Goal: Communication & Community: Answer question/provide support

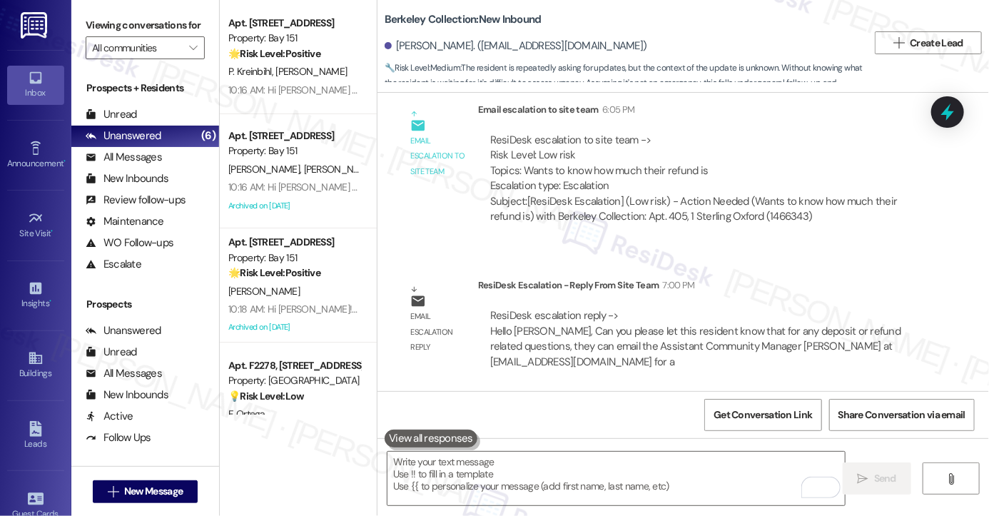
scroll to position [42, 0]
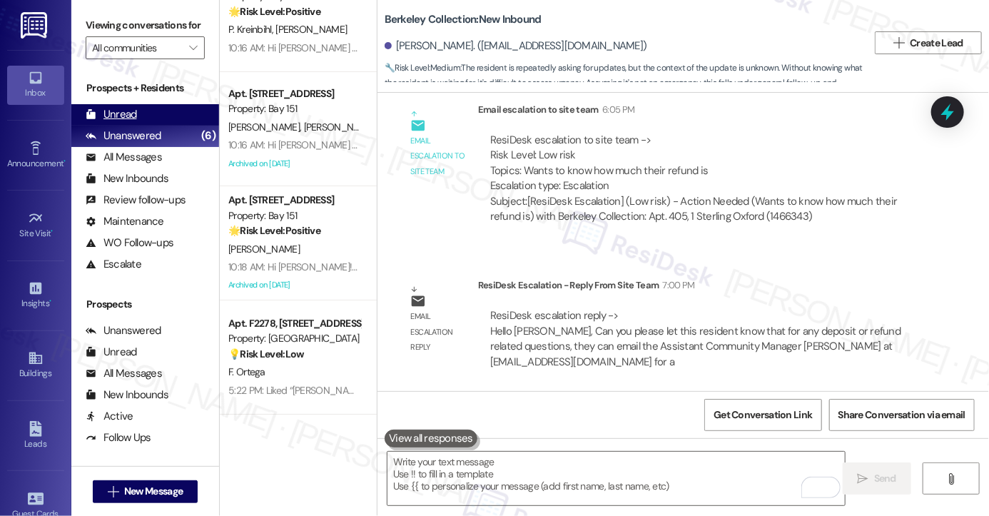
click at [150, 126] on div "Unread (0)" at bounding box center [145, 114] width 148 height 21
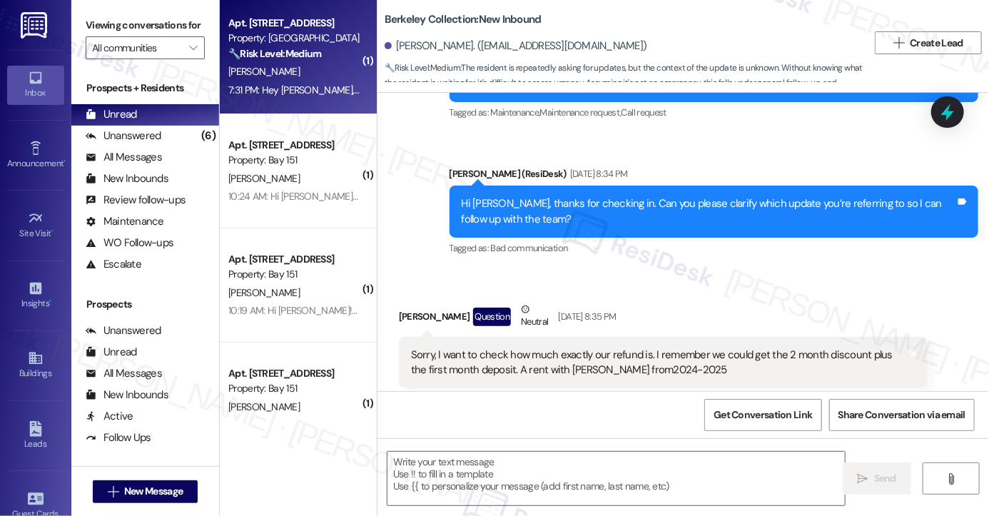
click at [324, 84] on div "7:31 PM: Hey [PERSON_NAME], we appreciate your text! We'll be back at 11AM to h…" at bounding box center [527, 90] width 598 height 13
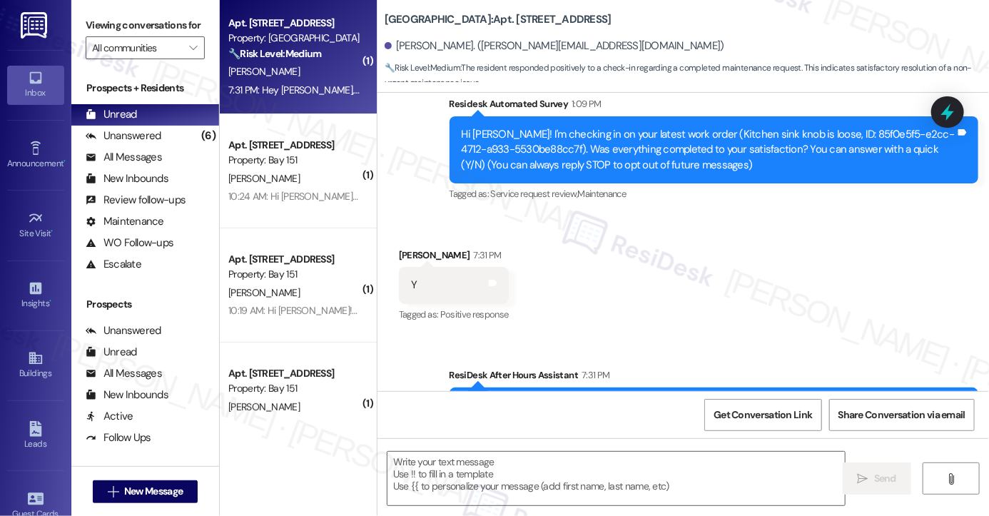
scroll to position [0, 0]
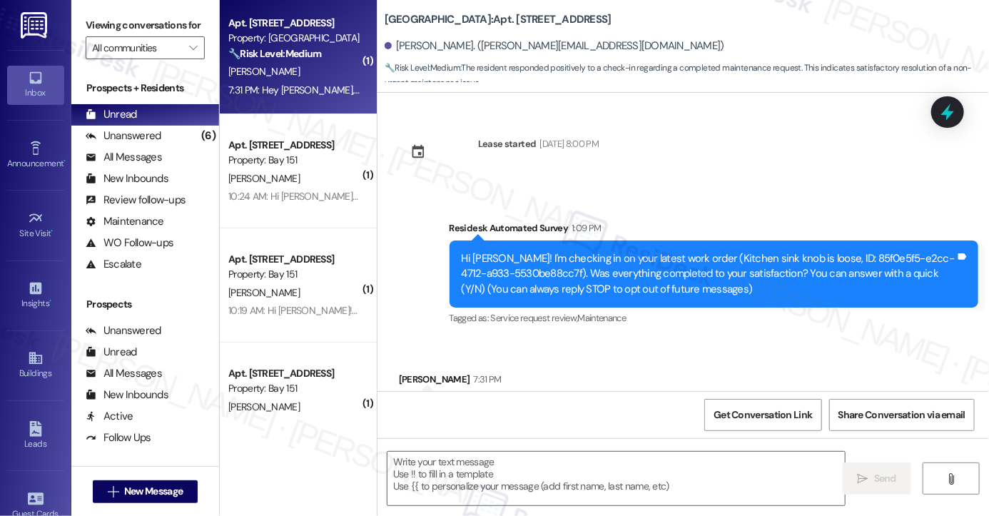
click at [612, 254] on div "Hi [PERSON_NAME]! I'm checking in on your latest work order (Kitchen sink knob …" at bounding box center [709, 274] width 494 height 46
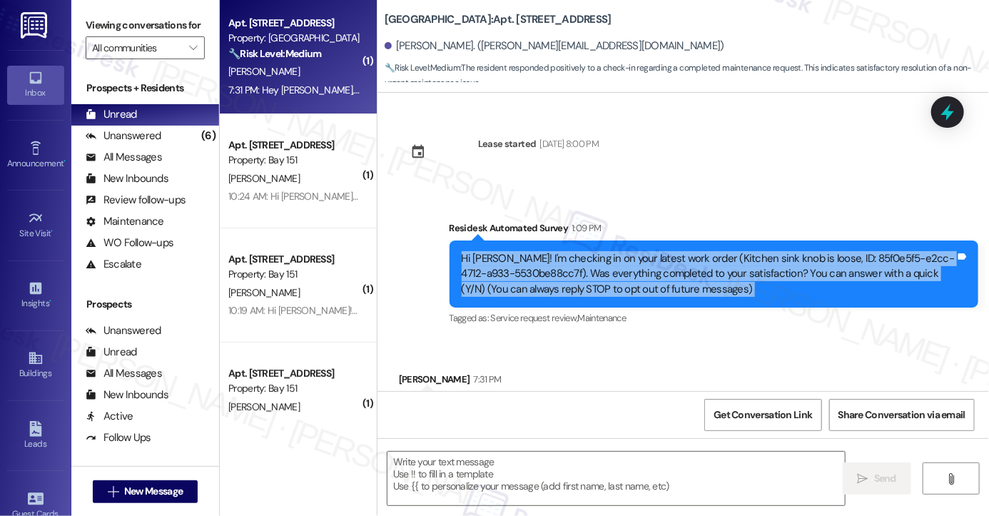
click at [612, 254] on div "Hi [PERSON_NAME]! I'm checking in on your latest work order (Kitchen sink knob …" at bounding box center [709, 274] width 494 height 46
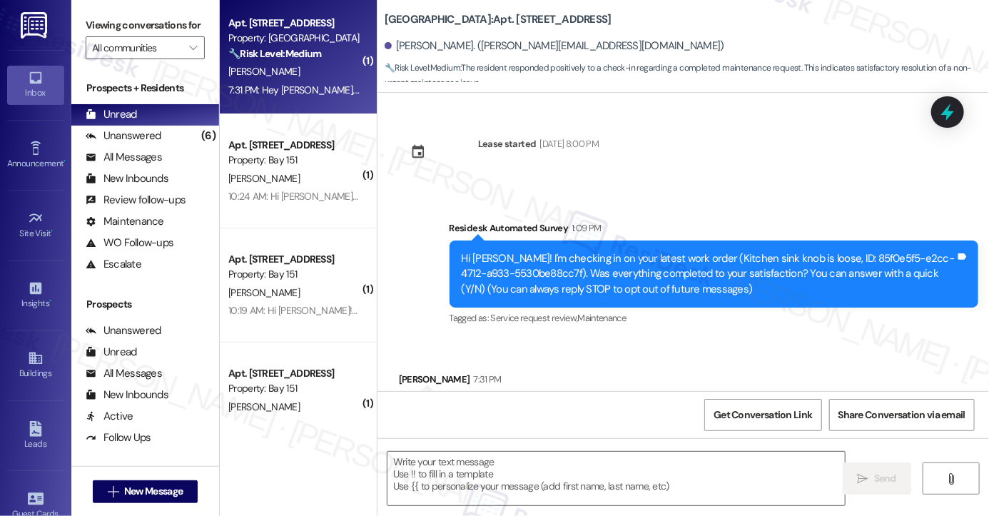
click at [91, 32] on label "Viewing conversations for" at bounding box center [145, 25] width 119 height 22
click at [453, 459] on textarea at bounding box center [617, 479] width 458 height 54
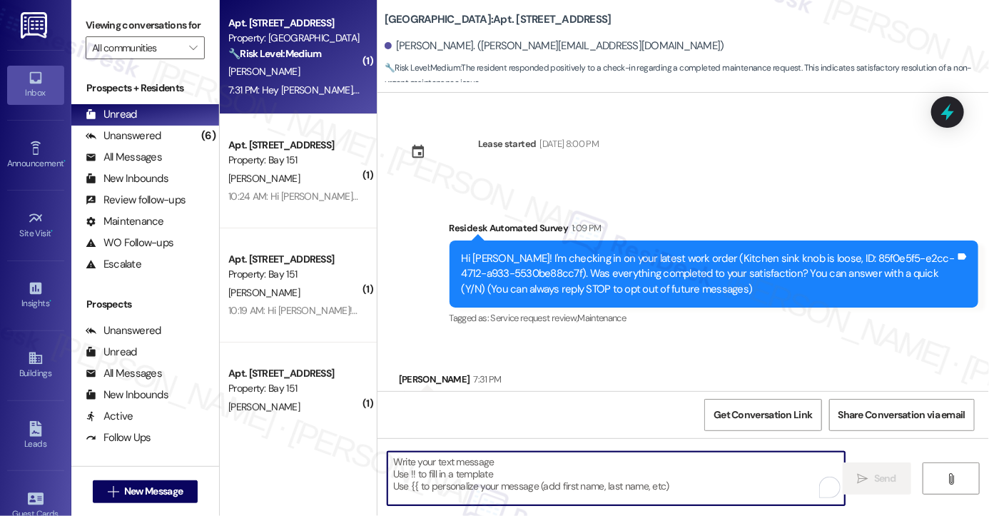
paste textarea "Hi {{first_name}}! I'm glad to hear that the latest work order was completed to…"
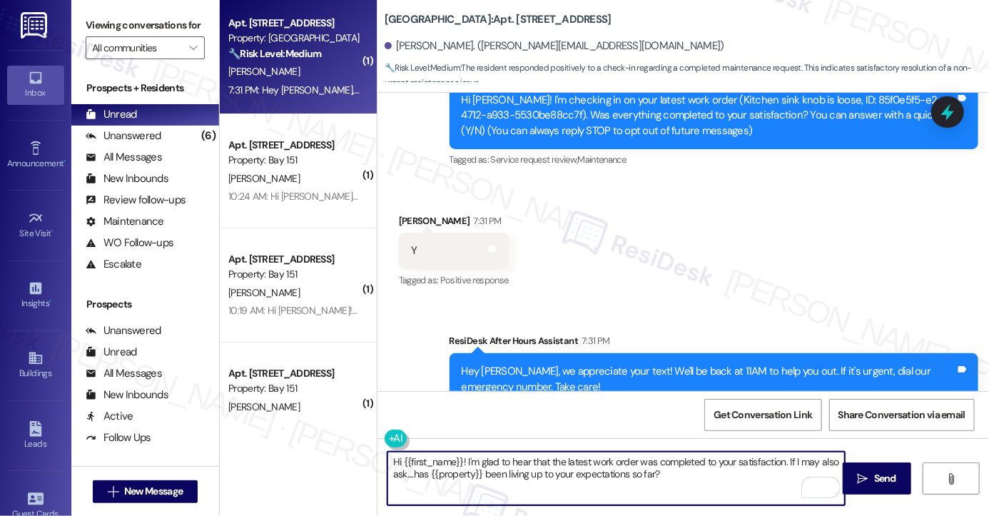
scroll to position [62, 0]
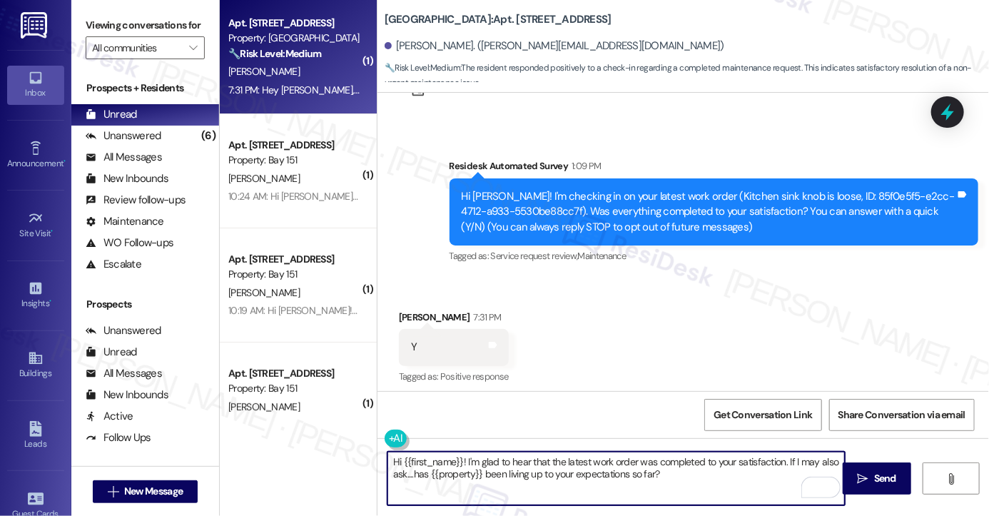
type textarea "Hi {{first_name}}! I'm glad to hear that the latest work order was completed to…"
click at [694, 190] on div "Hi [PERSON_NAME]! I'm checking in on your latest work order (Kitchen sink knob …" at bounding box center [709, 212] width 494 height 46
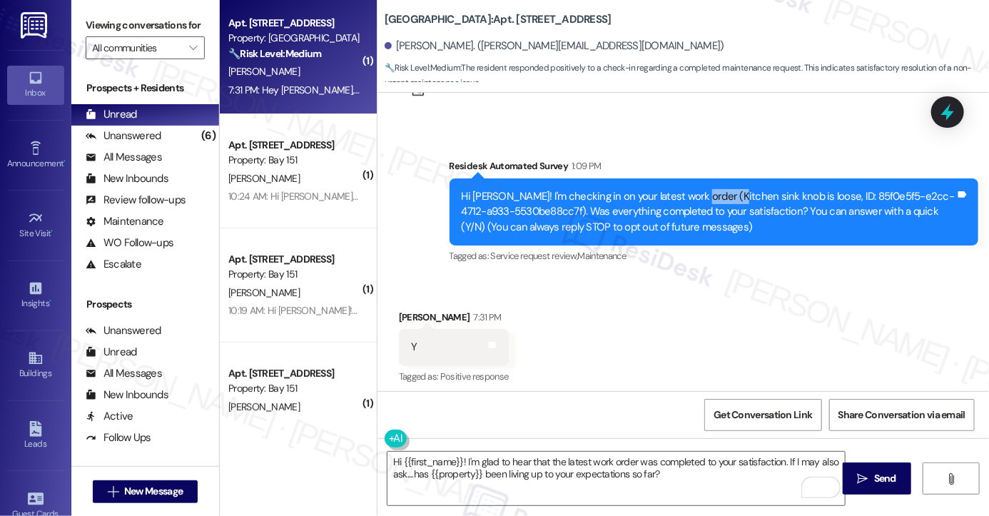
click at [694, 190] on div "Hi [PERSON_NAME]! I'm checking in on your latest work order (Kitchen sink knob …" at bounding box center [709, 212] width 494 height 46
click at [699, 190] on div "Hi [PERSON_NAME]! I'm checking in on your latest work order (Kitchen sink knob …" at bounding box center [709, 212] width 494 height 46
drag, startPoint x: 767, startPoint y: 191, endPoint x: 695, endPoint y: 191, distance: 71.4
click at [695, 191] on div "Hi [PERSON_NAME]! I'm checking in on your latest work order (Kitchen sink knob …" at bounding box center [709, 212] width 494 height 46
click at [678, 468] on textarea "Hi {{first_name}}! I'm glad to hear that the latest work order was completed to…" at bounding box center [617, 479] width 458 height 54
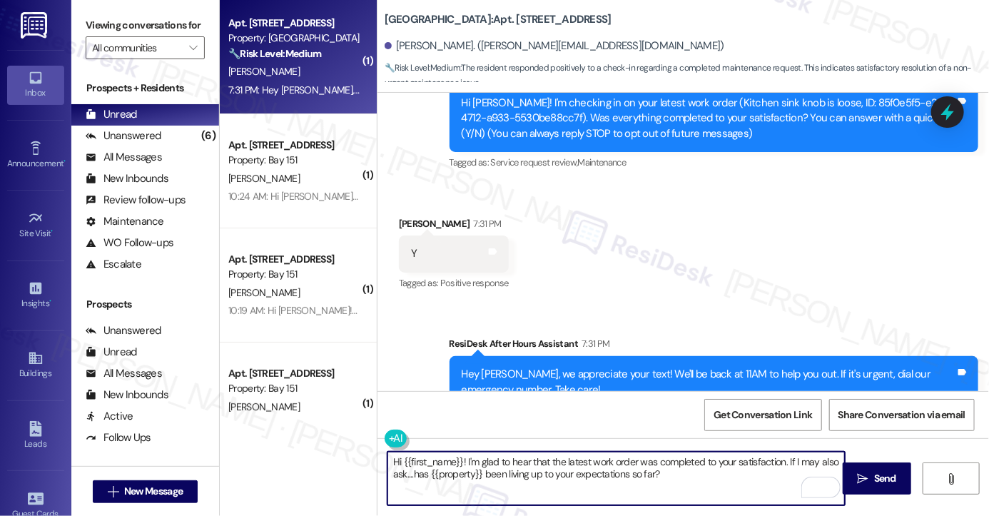
scroll to position [205, 0]
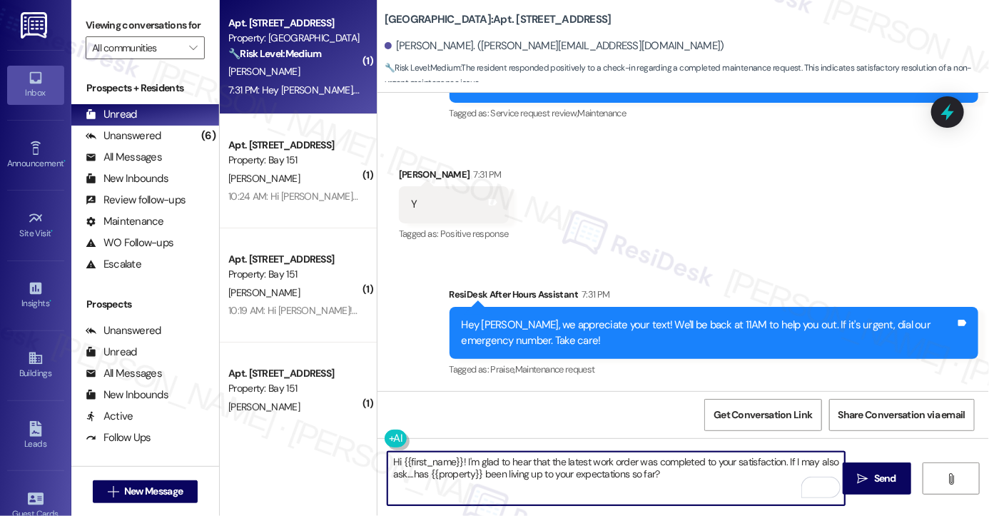
click at [564, 461] on textarea "Hi {{first_name}}! I'm glad to hear that the latest work order was completed to…" at bounding box center [617, 479] width 458 height 54
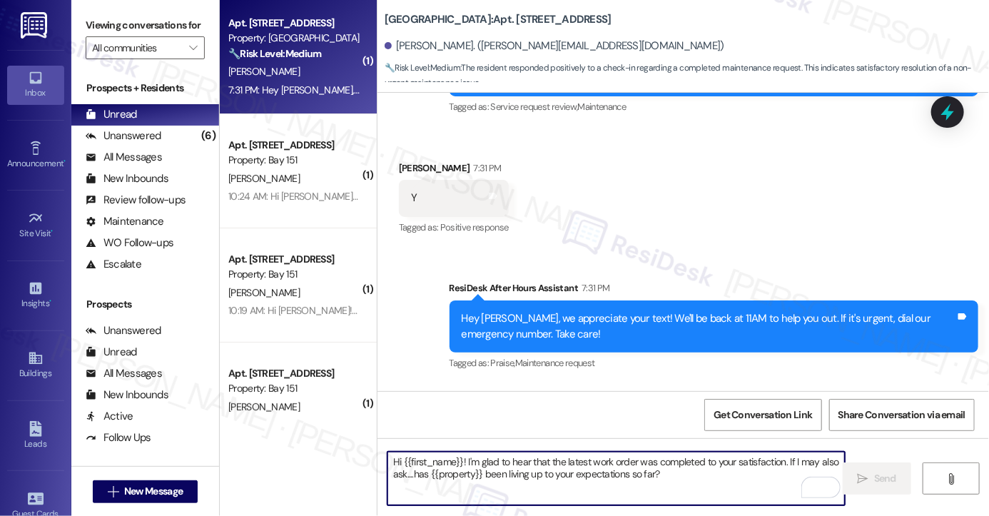
scroll to position [106, 0]
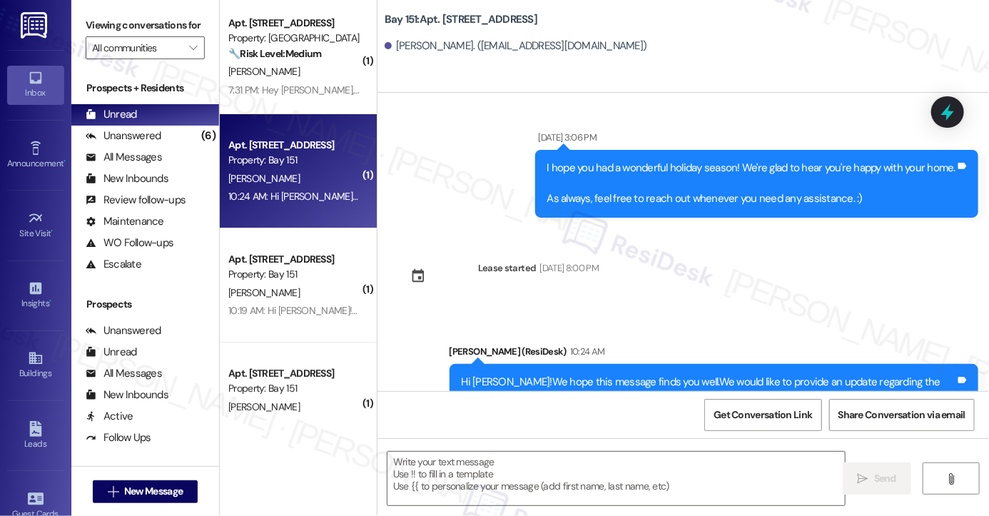
scroll to position [286, 0]
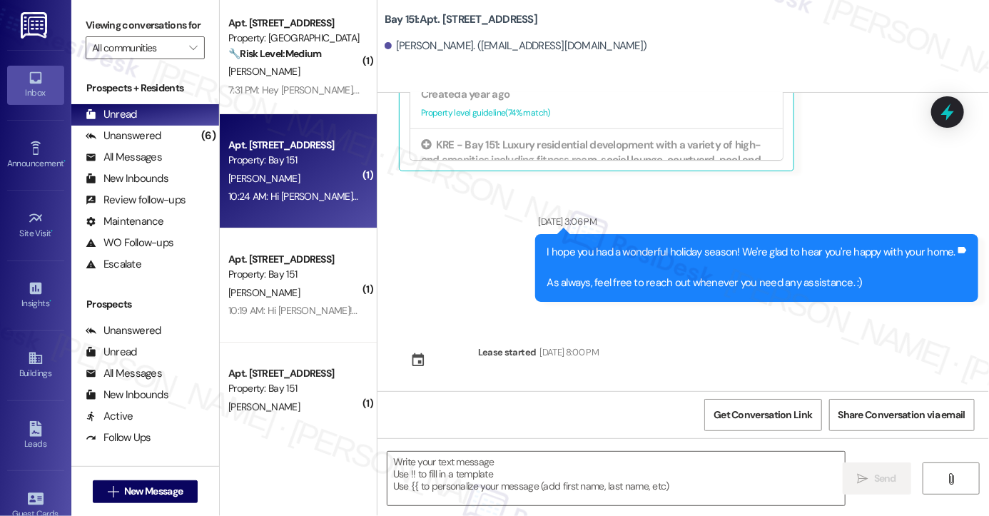
click at [703, 249] on div "I hope you had a wonderful holiday season! We're glad to hear you're happy with…" at bounding box center [751, 268] width 409 height 46
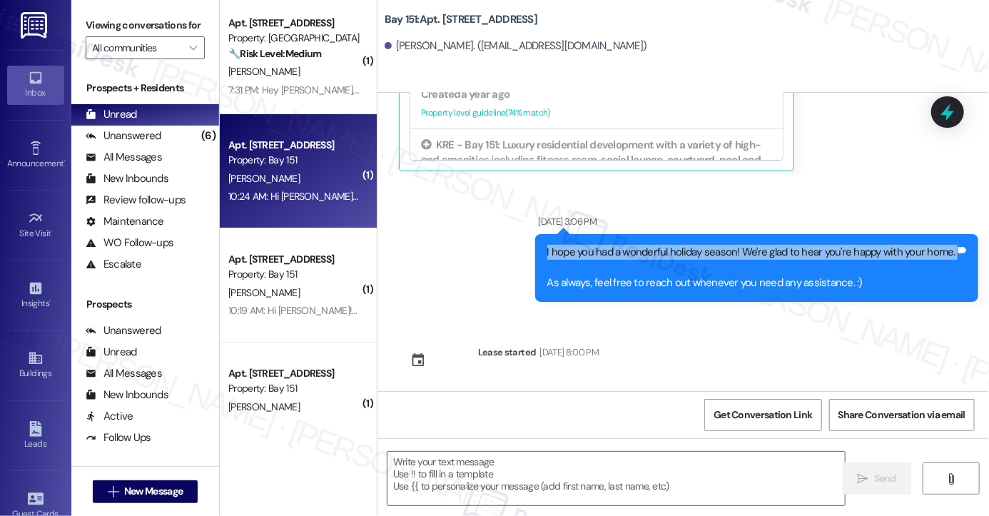
click at [703, 249] on div "I hope you had a wonderful holiday season! We're glad to hear you're happy with…" at bounding box center [751, 268] width 409 height 46
click at [702, 251] on div "I hope you had a wonderful holiday season! We're glad to hear you're happy with…" at bounding box center [751, 268] width 409 height 46
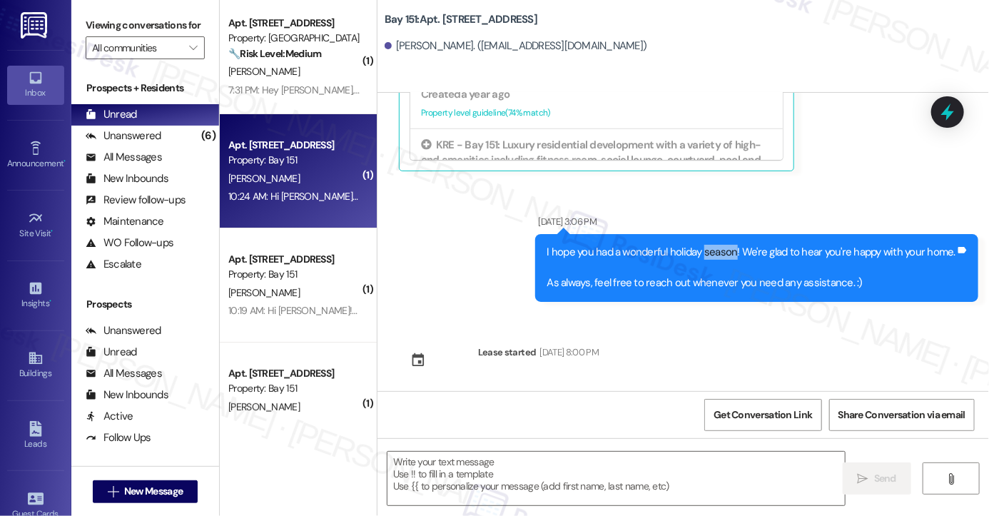
click at [702, 251] on div "I hope you had a wonderful holiday season! We're glad to hear you're happy with…" at bounding box center [751, 268] width 409 height 46
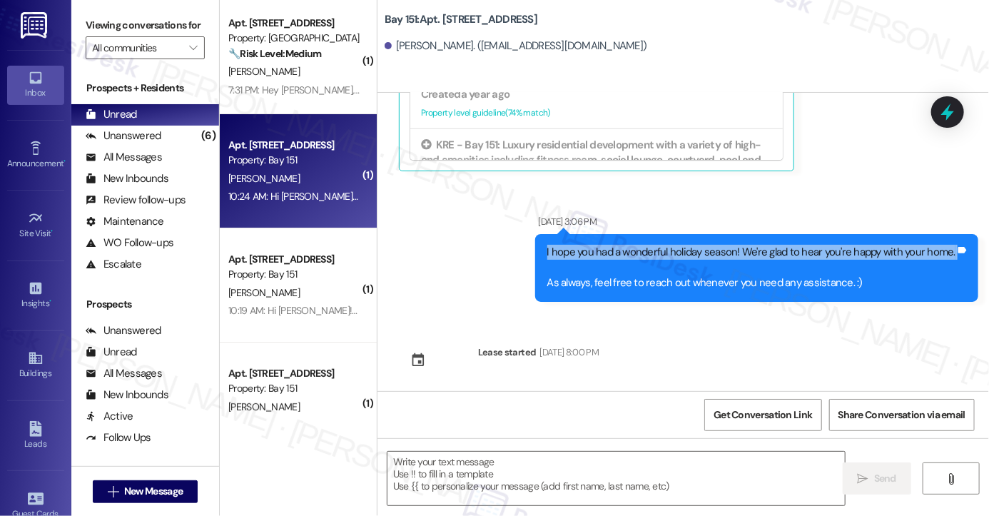
click at [702, 251] on div "I hope you had a wonderful holiday season! We're glad to hear you're happy with…" at bounding box center [751, 268] width 409 height 46
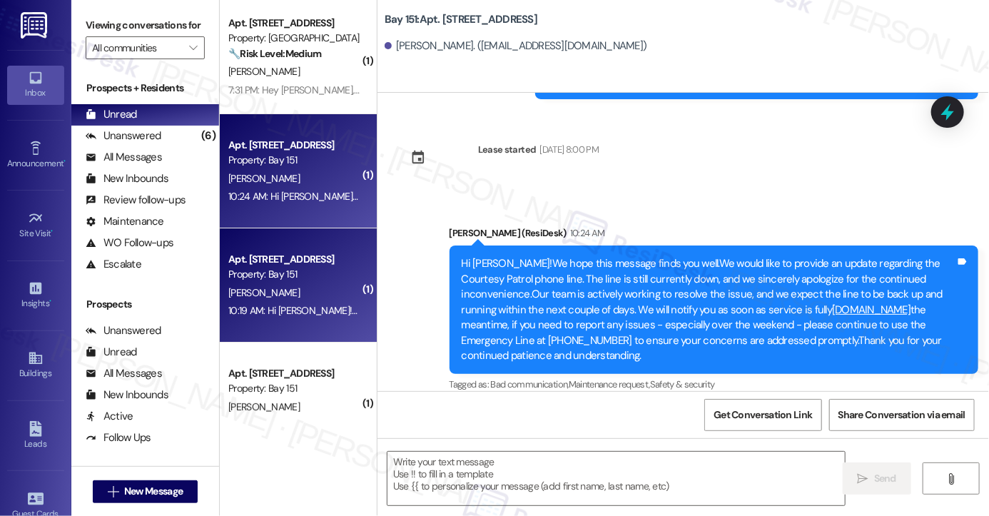
click at [276, 248] on div "Apt. [STREET_ADDRESS] Property: Bay 151 [PERSON_NAME] 10:19 AM: Hi [PERSON_NAME…" at bounding box center [298, 285] width 157 height 114
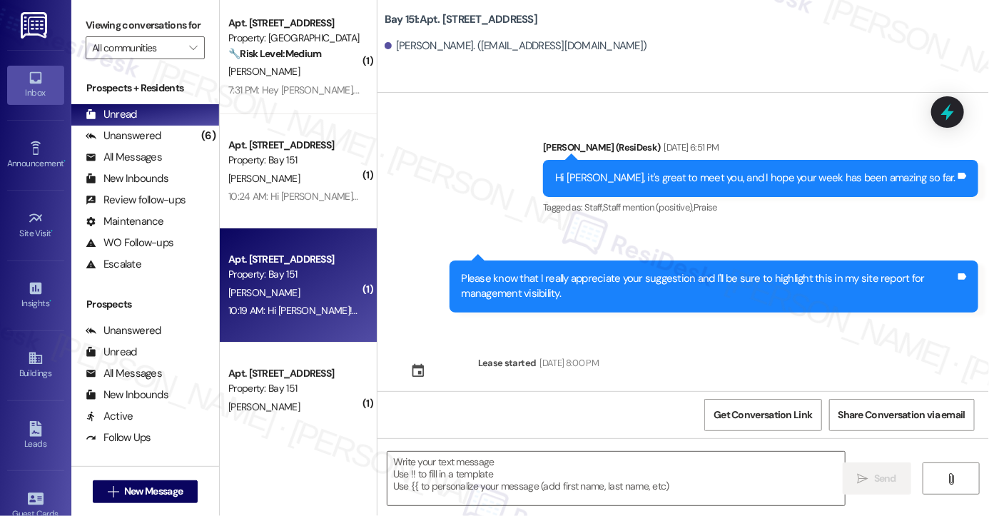
scroll to position [146, 0]
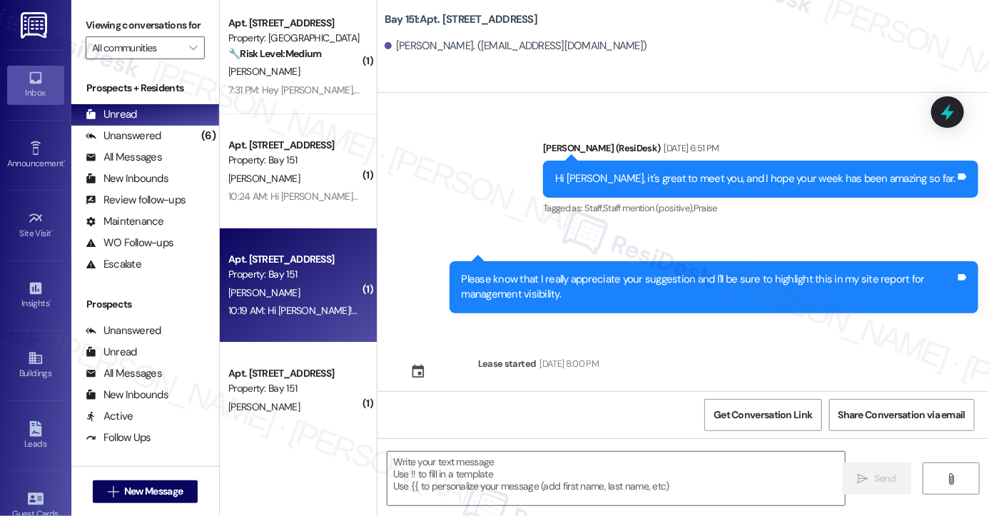
click at [532, 259] on div "Sent via SMS 6:51 PM [PERSON_NAME] (ResiDesk) [DATE] 6:51 PM Please know that I…" at bounding box center [714, 288] width 550 height 74
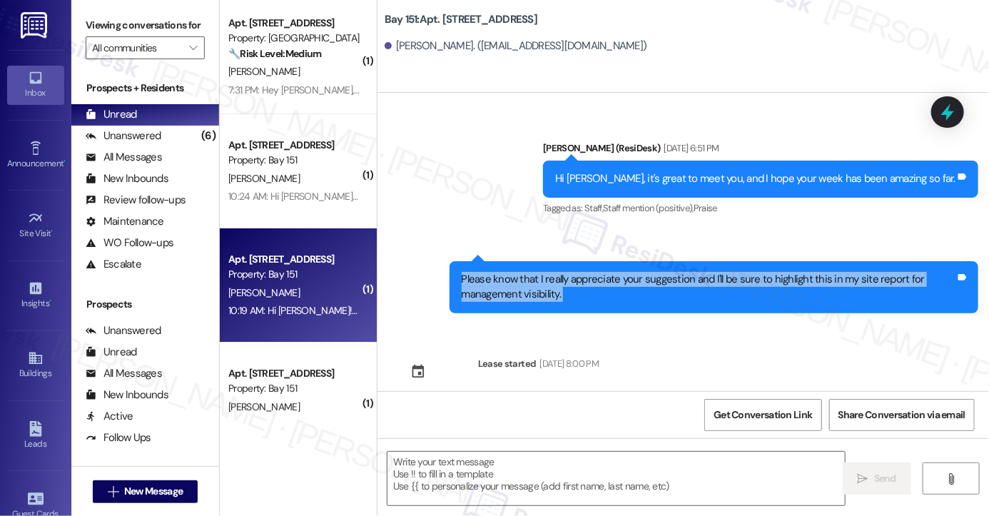
click at [532, 259] on div "Sent via SMS 6:51 PM [PERSON_NAME] (ResiDesk) [DATE] 6:51 PM Please know that I…" at bounding box center [714, 288] width 550 height 74
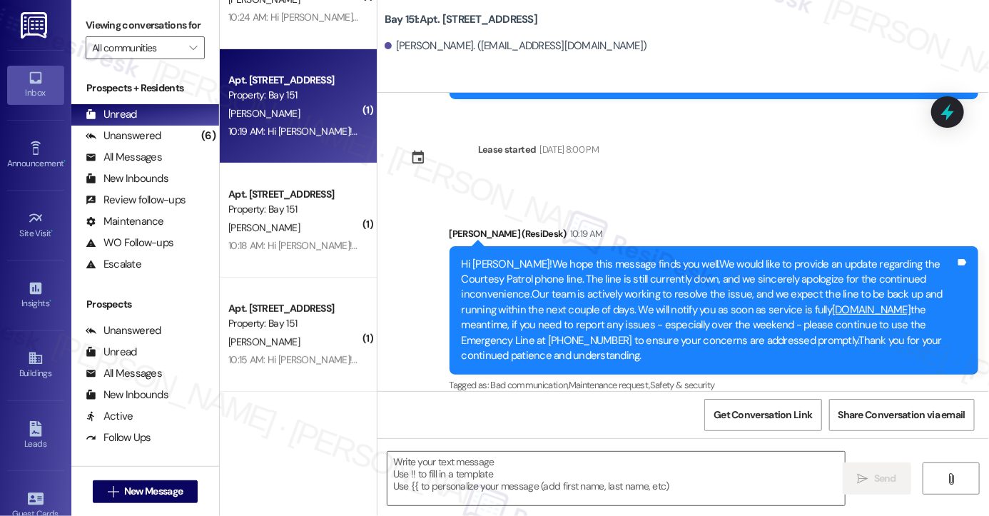
scroll to position [214, 0]
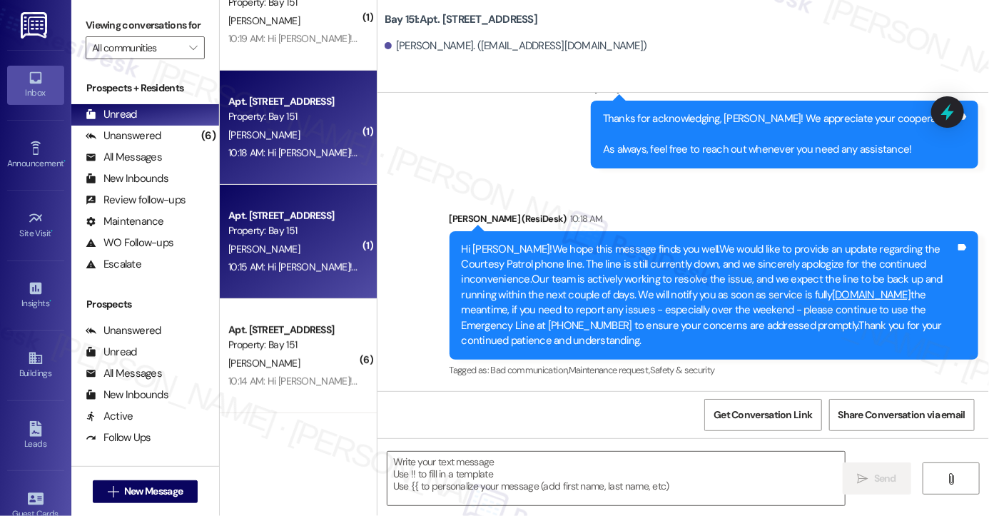
scroll to position [428, 0]
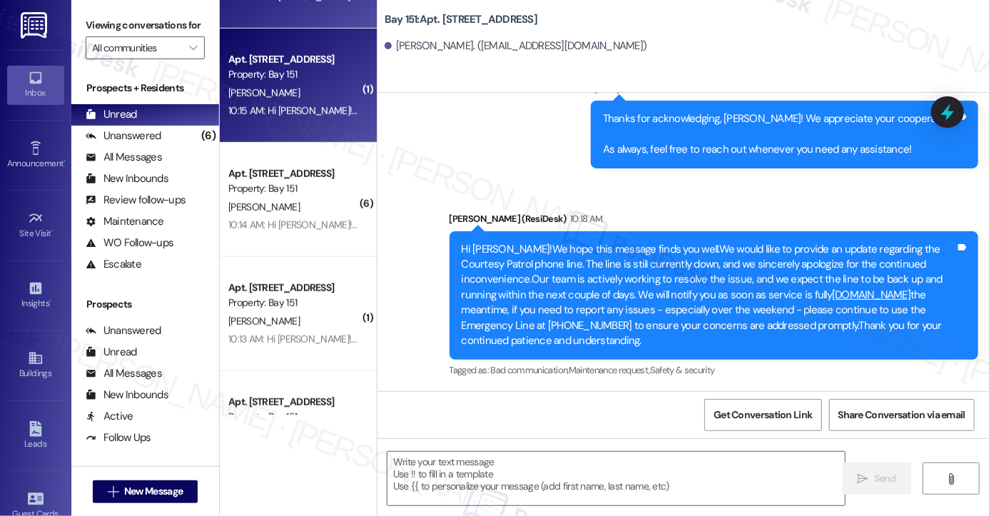
click at [325, 132] on div "Apt. [STREET_ADDRESS] Property: Bay 151 [PERSON_NAME] 10:15 AM: Hi [PERSON_NAME…" at bounding box center [298, 86] width 157 height 114
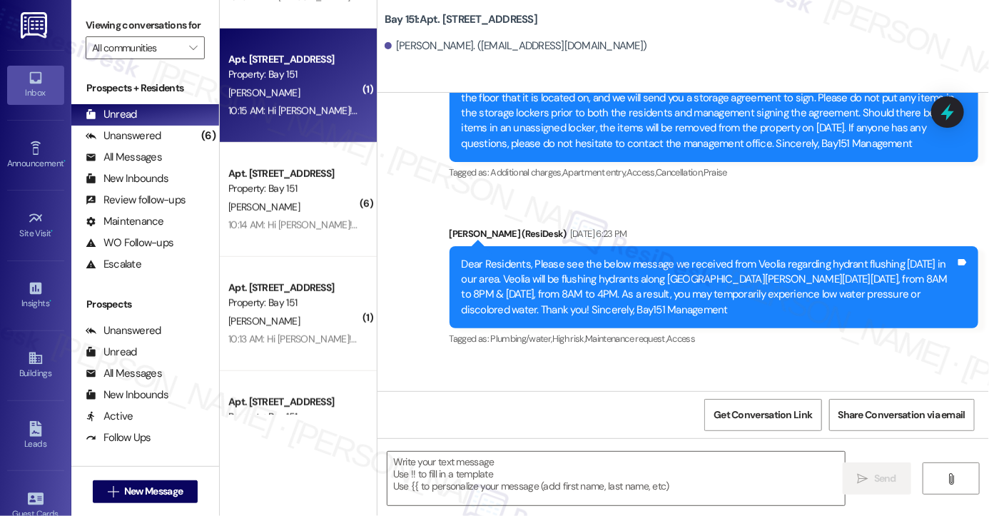
scroll to position [7708, 0]
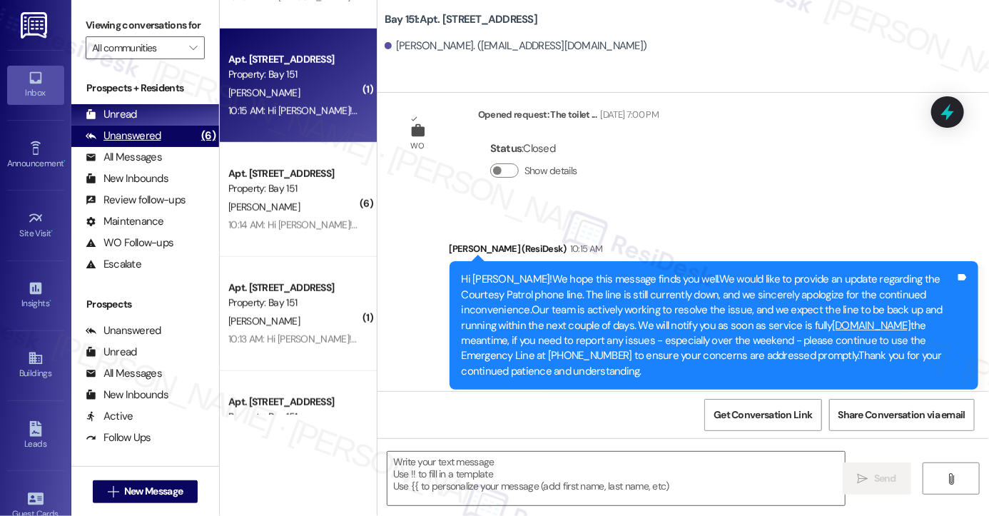
click at [138, 143] on div "Unanswered" at bounding box center [124, 135] width 76 height 15
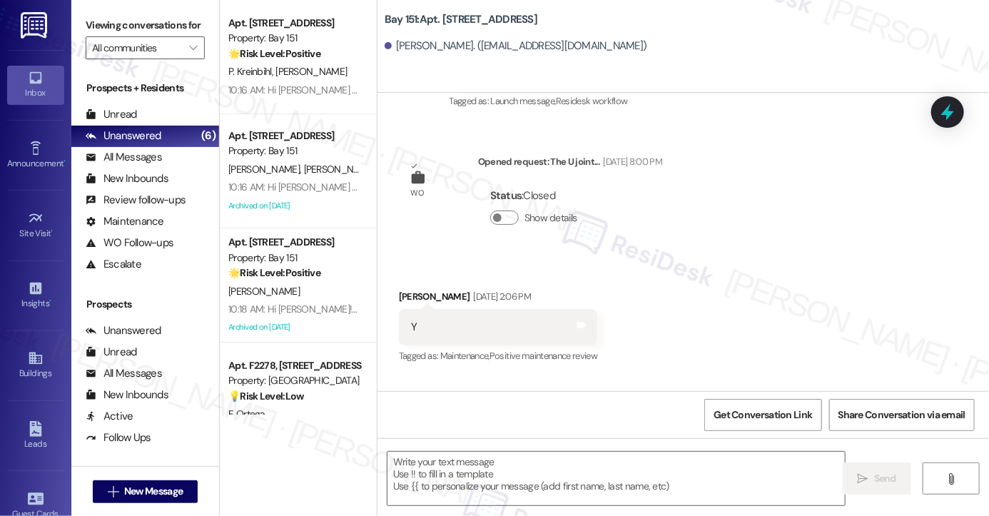
scroll to position [6635, 0]
